Goal: Task Accomplishment & Management: Use online tool/utility

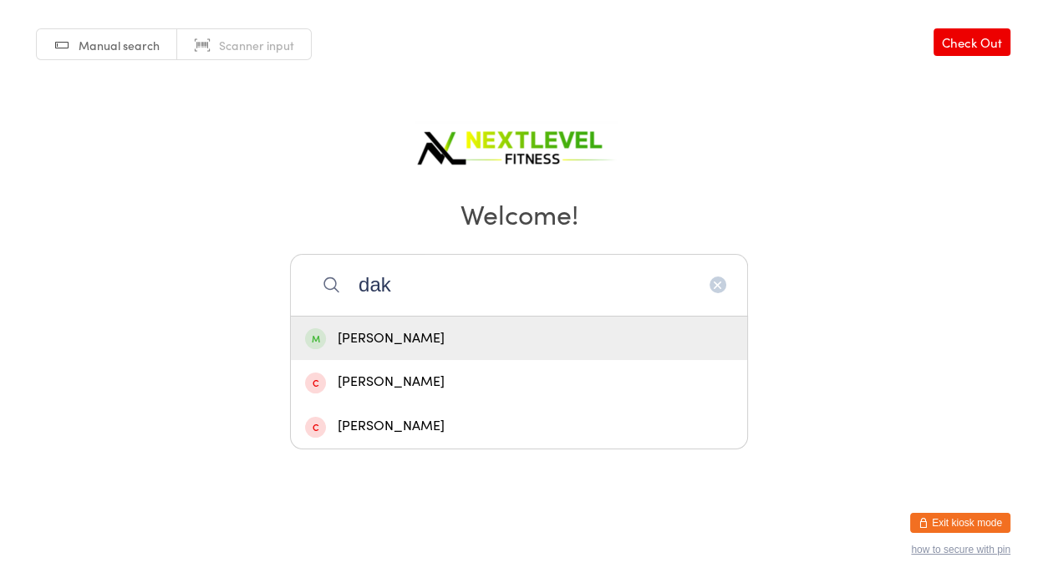
type input "dak"
click at [439, 340] on div "[PERSON_NAME]" at bounding box center [519, 338] width 428 height 23
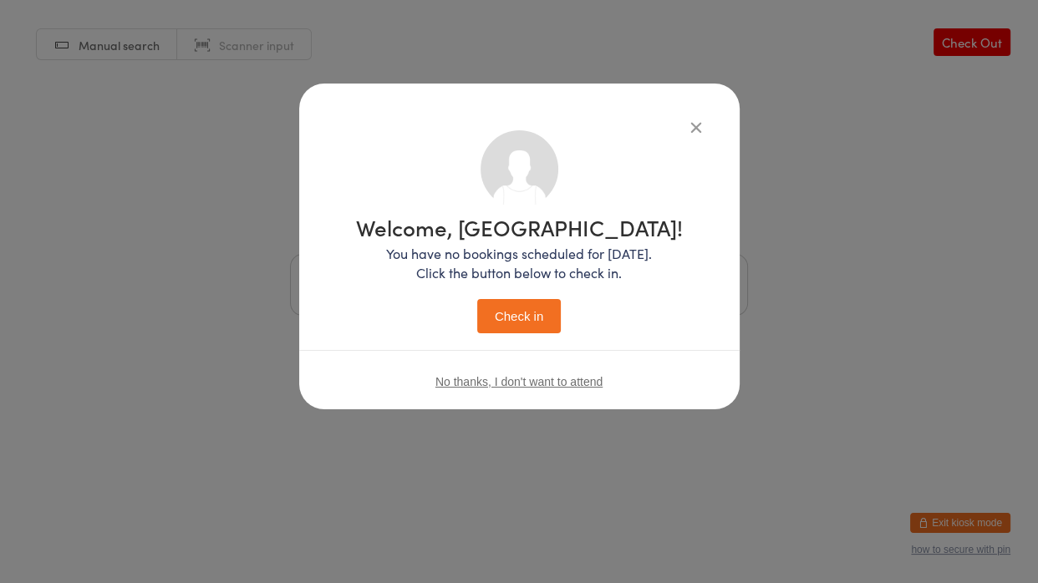
click at [514, 327] on button "Check in" at bounding box center [519, 316] width 84 height 34
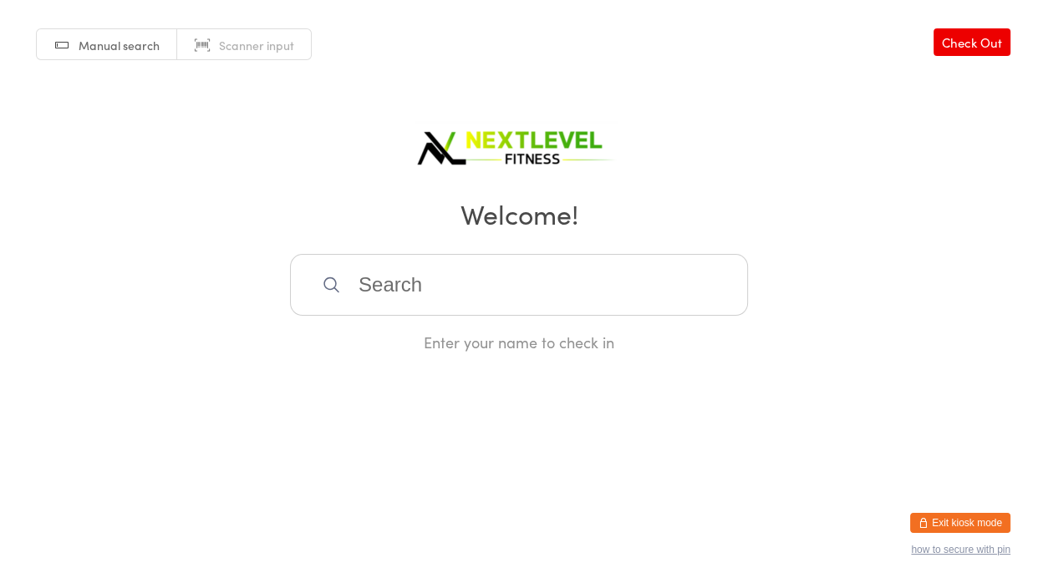
click at [700, 292] on input "search" at bounding box center [519, 285] width 458 height 62
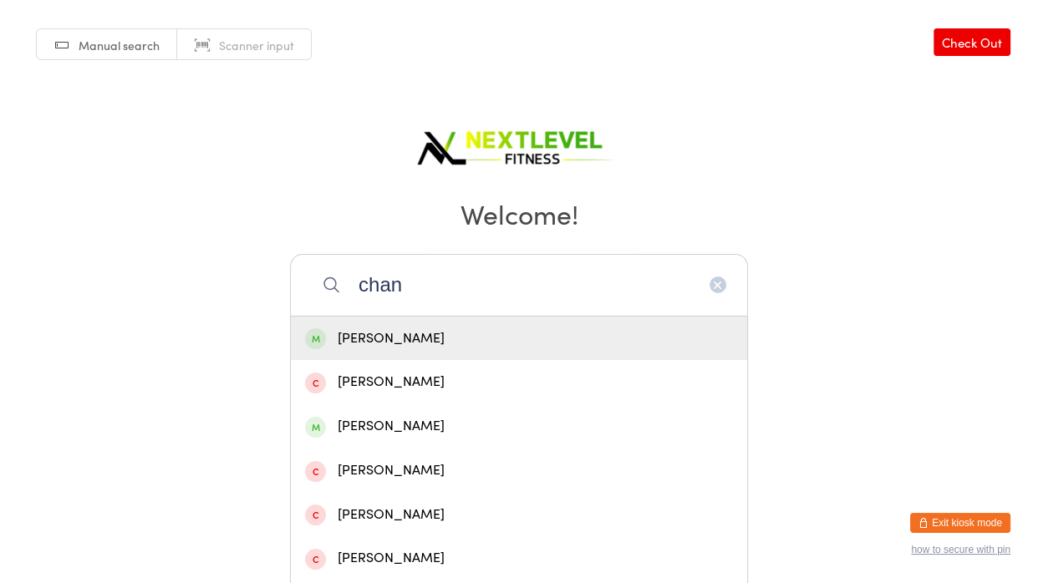
type input "chan"
click at [663, 337] on div "[PERSON_NAME]" at bounding box center [519, 338] width 428 height 23
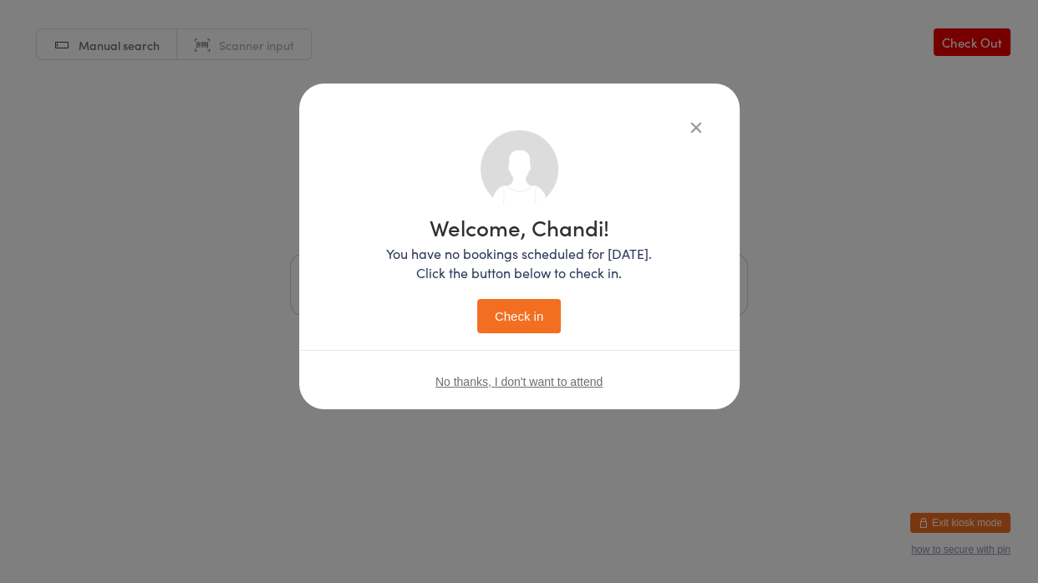
click at [477, 299] on button "Check in" at bounding box center [519, 316] width 84 height 34
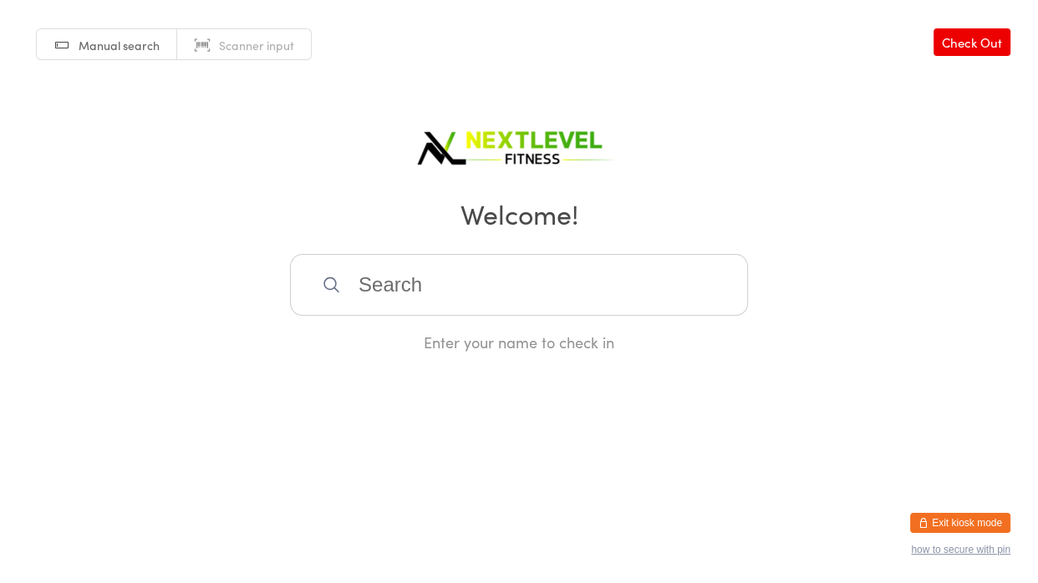
click at [415, 286] on input "search" at bounding box center [519, 285] width 458 height 62
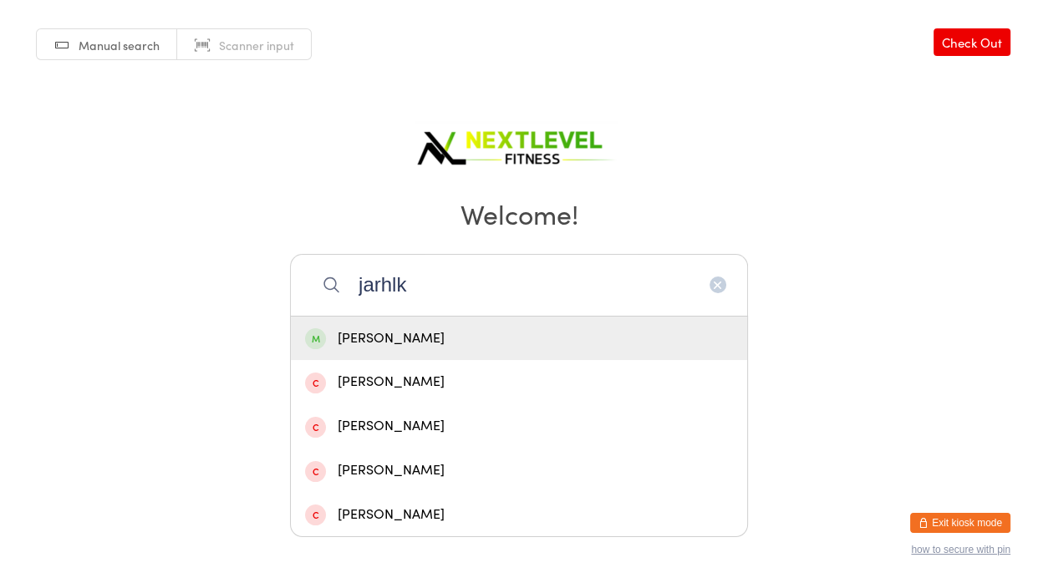
type input "jarhlk"
click at [398, 337] on div "[PERSON_NAME]" at bounding box center [519, 338] width 428 height 23
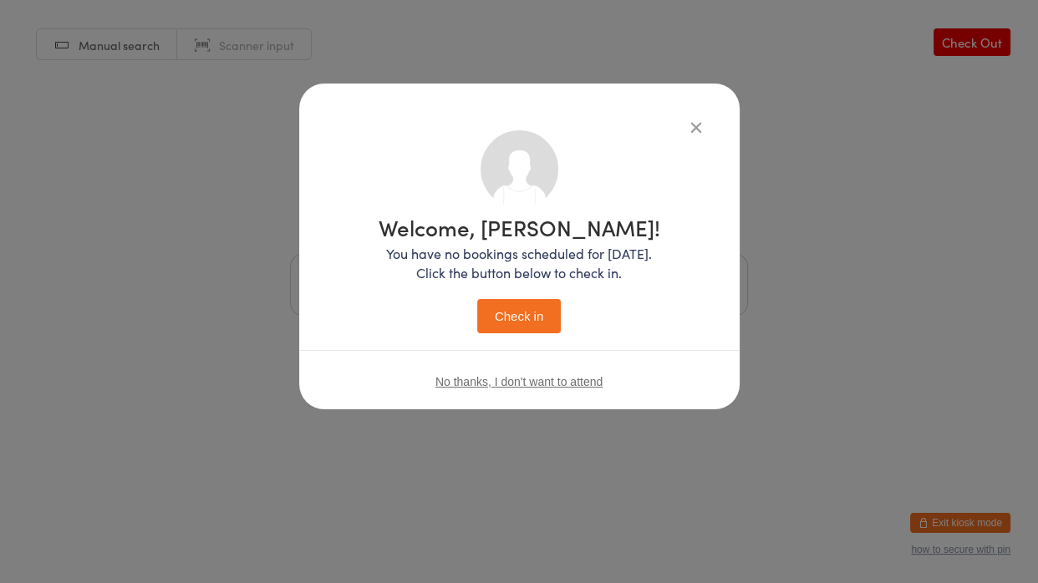
click at [517, 314] on button "Check in" at bounding box center [519, 316] width 84 height 34
